Goal: Use online tool/utility: Use online tool/utility

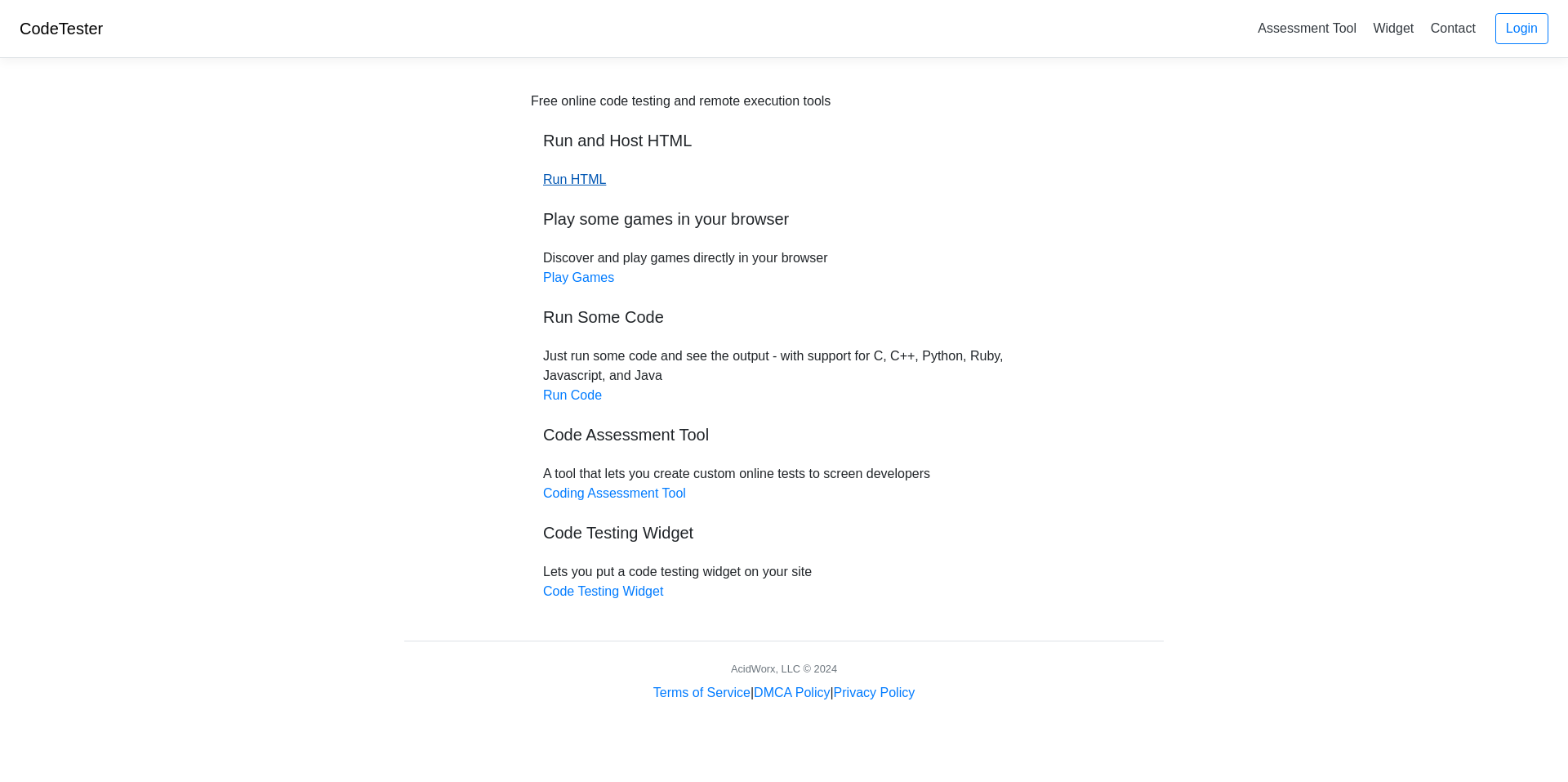
click at [590, 181] on link "Run HTML" at bounding box center [574, 179] width 63 height 14
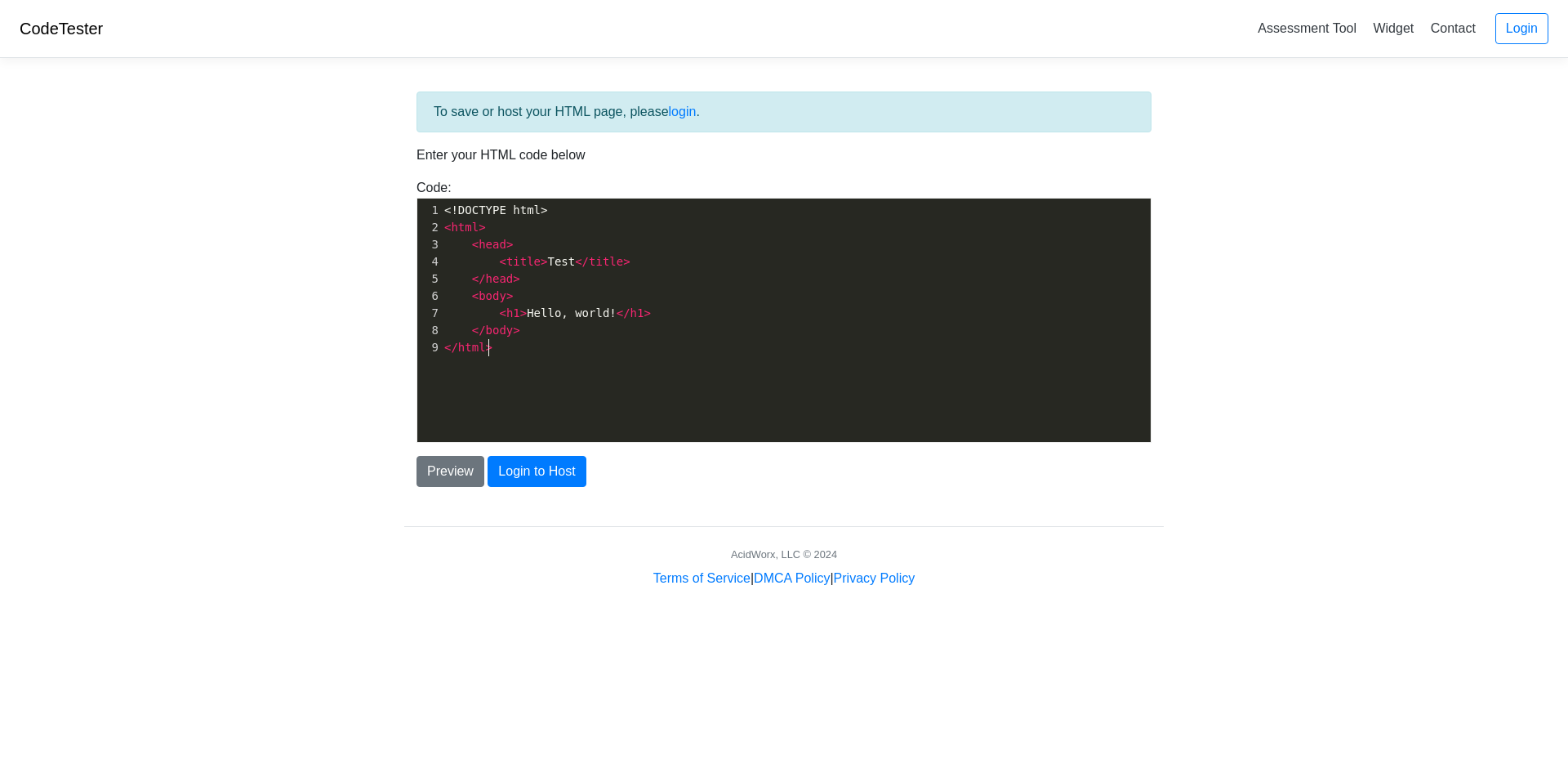
scroll to position [6, 0]
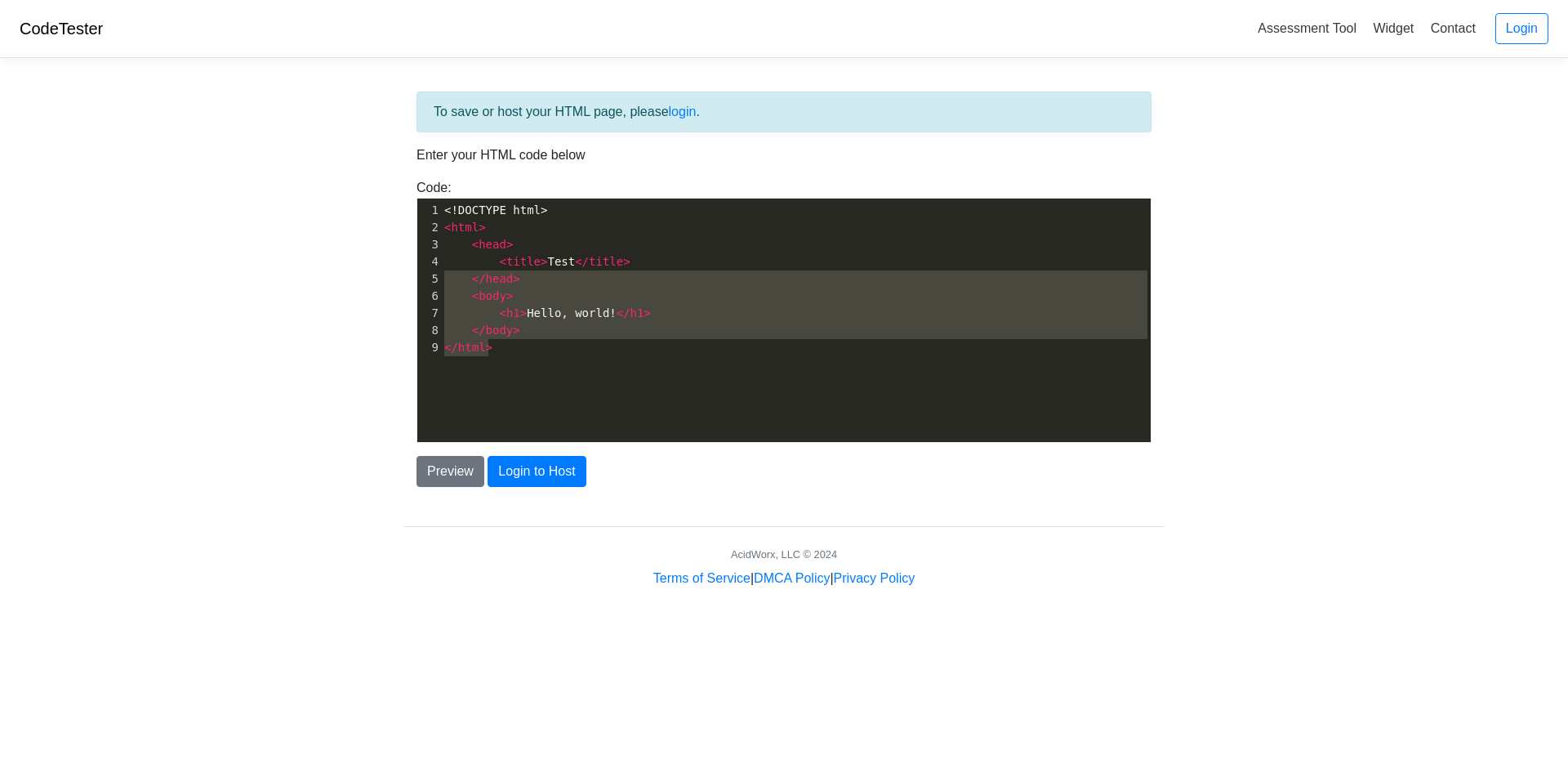
type textarea "<!DOCTYPE html> <html> <head> <title>Test</title> </head> <body> <h1>Hello, wor…"
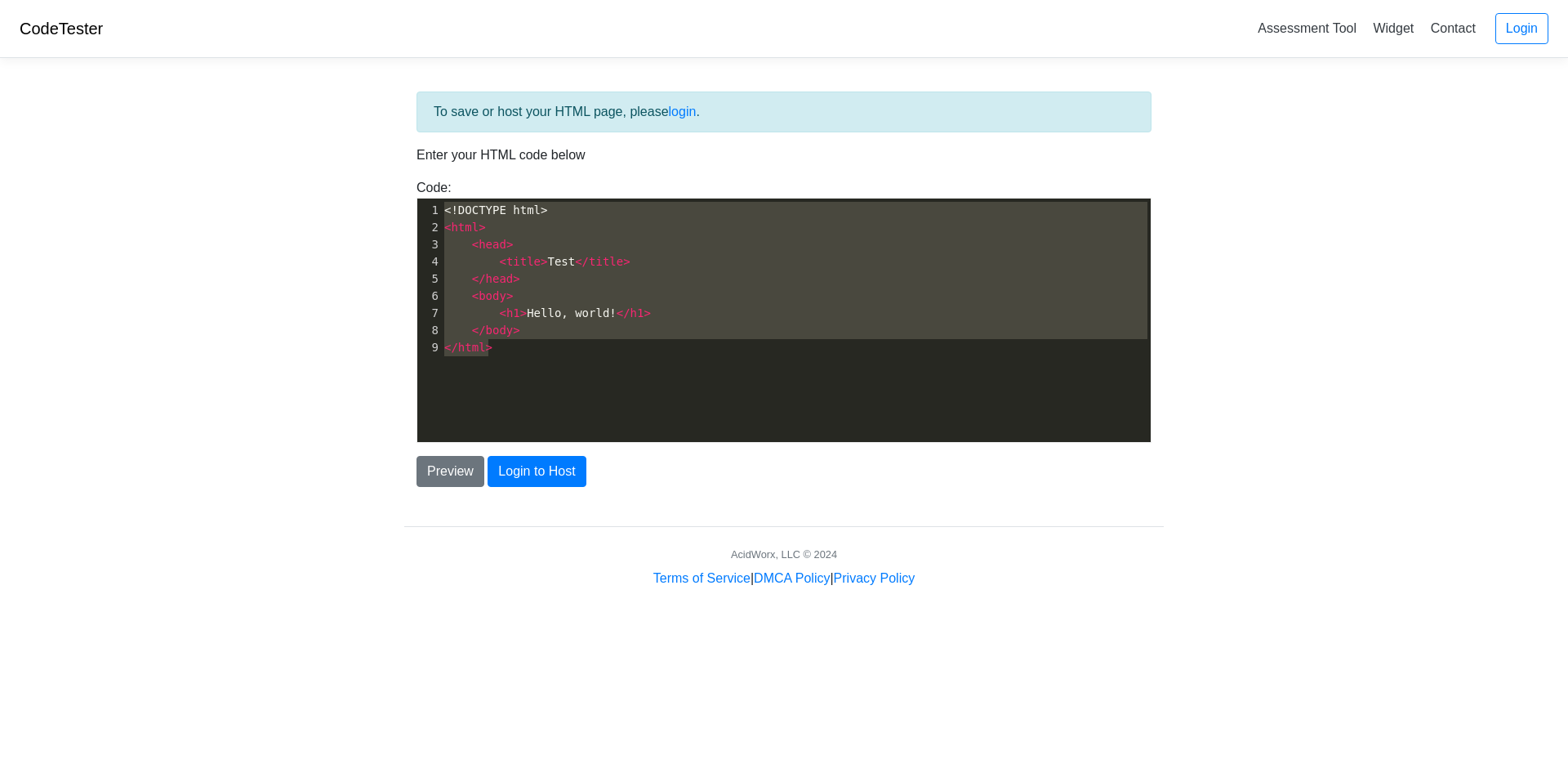
drag, startPoint x: 567, startPoint y: 368, endPoint x: 388, endPoint y: 129, distance: 298.6
click at [389, 129] on body "CodeTester Assessment Tool Widget Contact Login To save or host your HTML page,…" at bounding box center [784, 294] width 1568 height 588
paste textarea
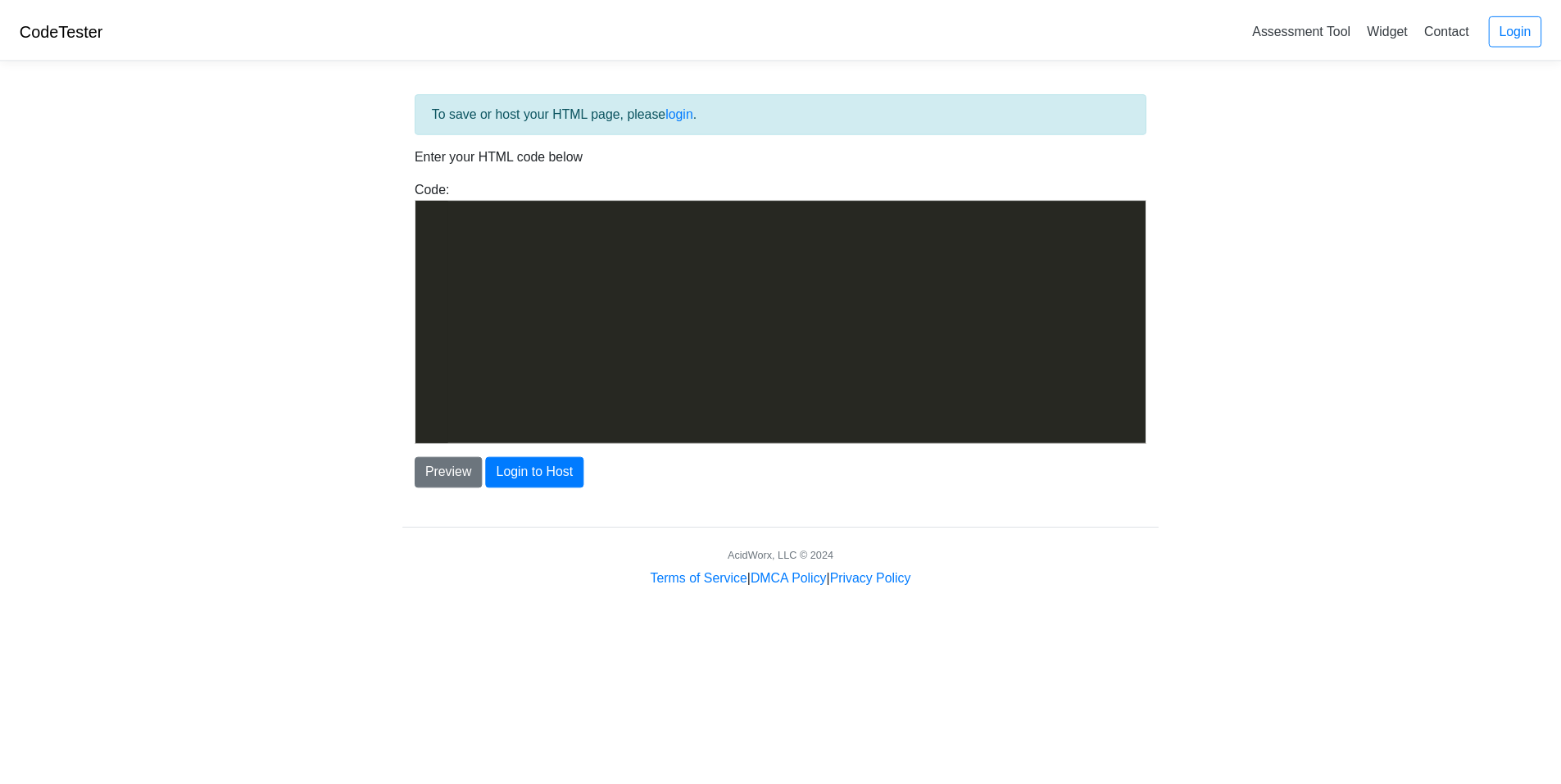
scroll to position [21232, 0]
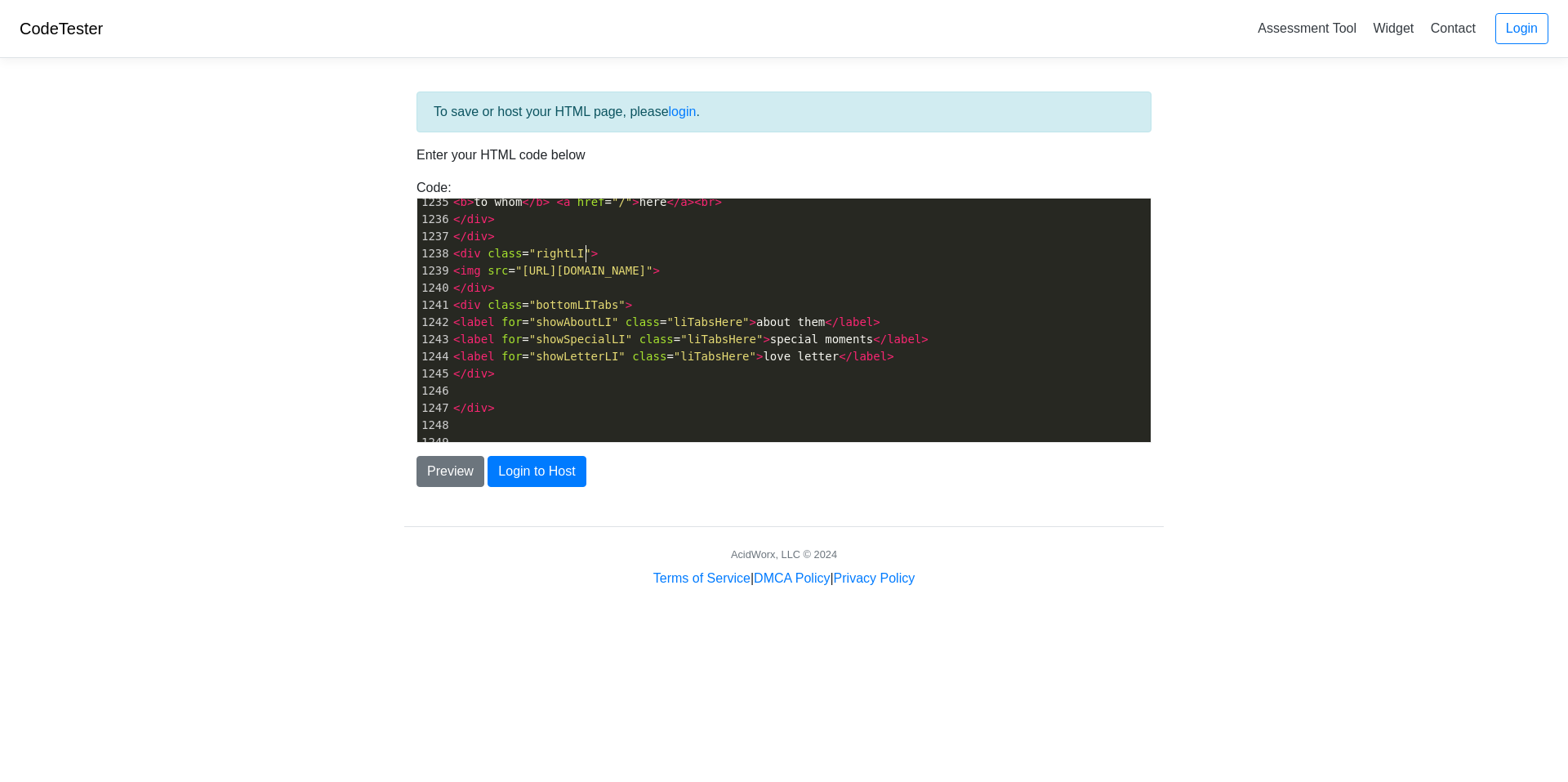
click at [722, 253] on pre "< div class = "rightLI" >" at bounding box center [801, 254] width 701 height 17
click at [449, 463] on button "Preview" at bounding box center [450, 472] width 68 height 31
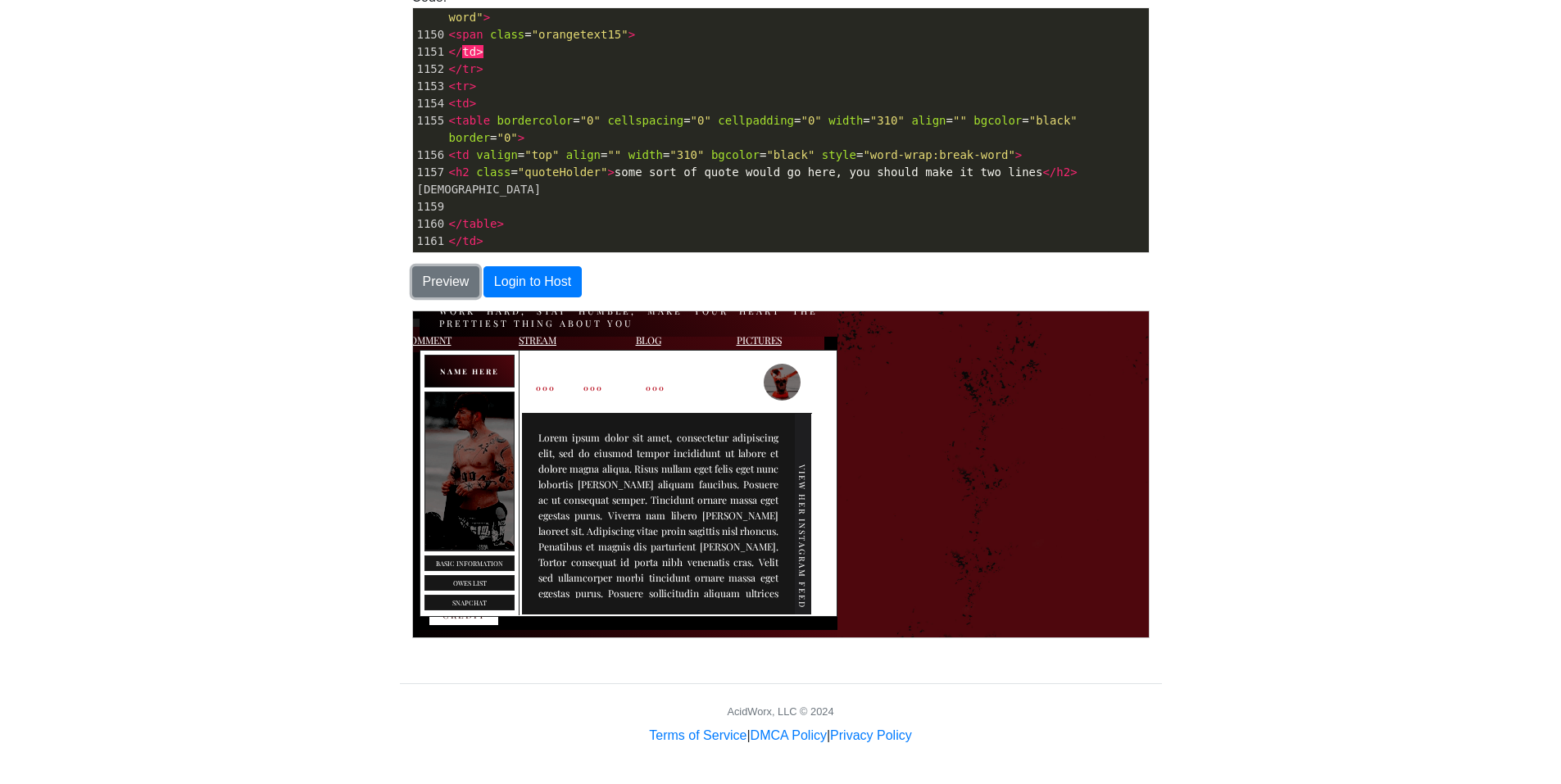
scroll to position [0, 0]
